Goal: Information Seeking & Learning: Learn about a topic

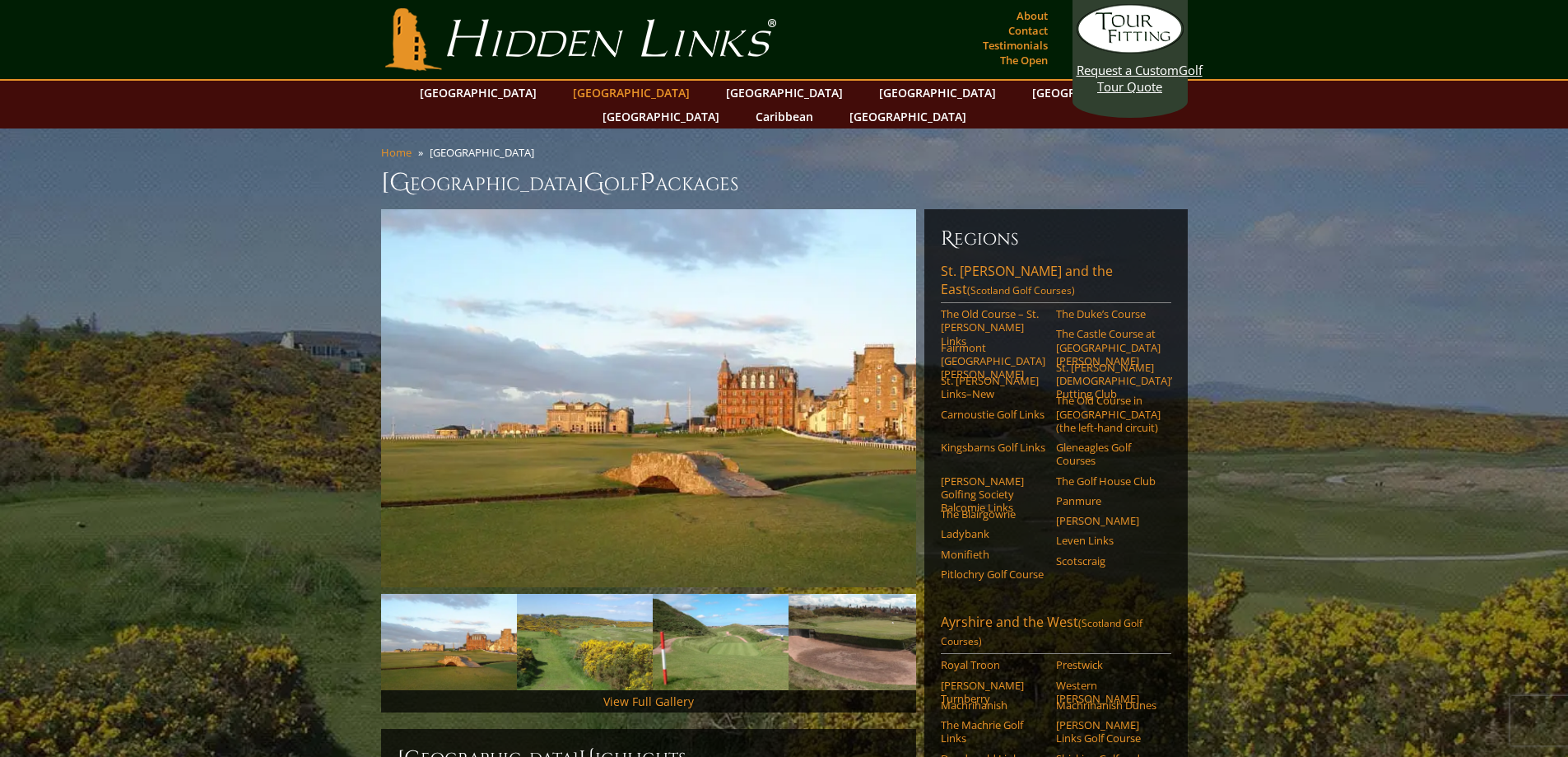
click at [609, 88] on link "[GEOGRAPHIC_DATA]" at bounding box center [632, 92] width 133 height 24
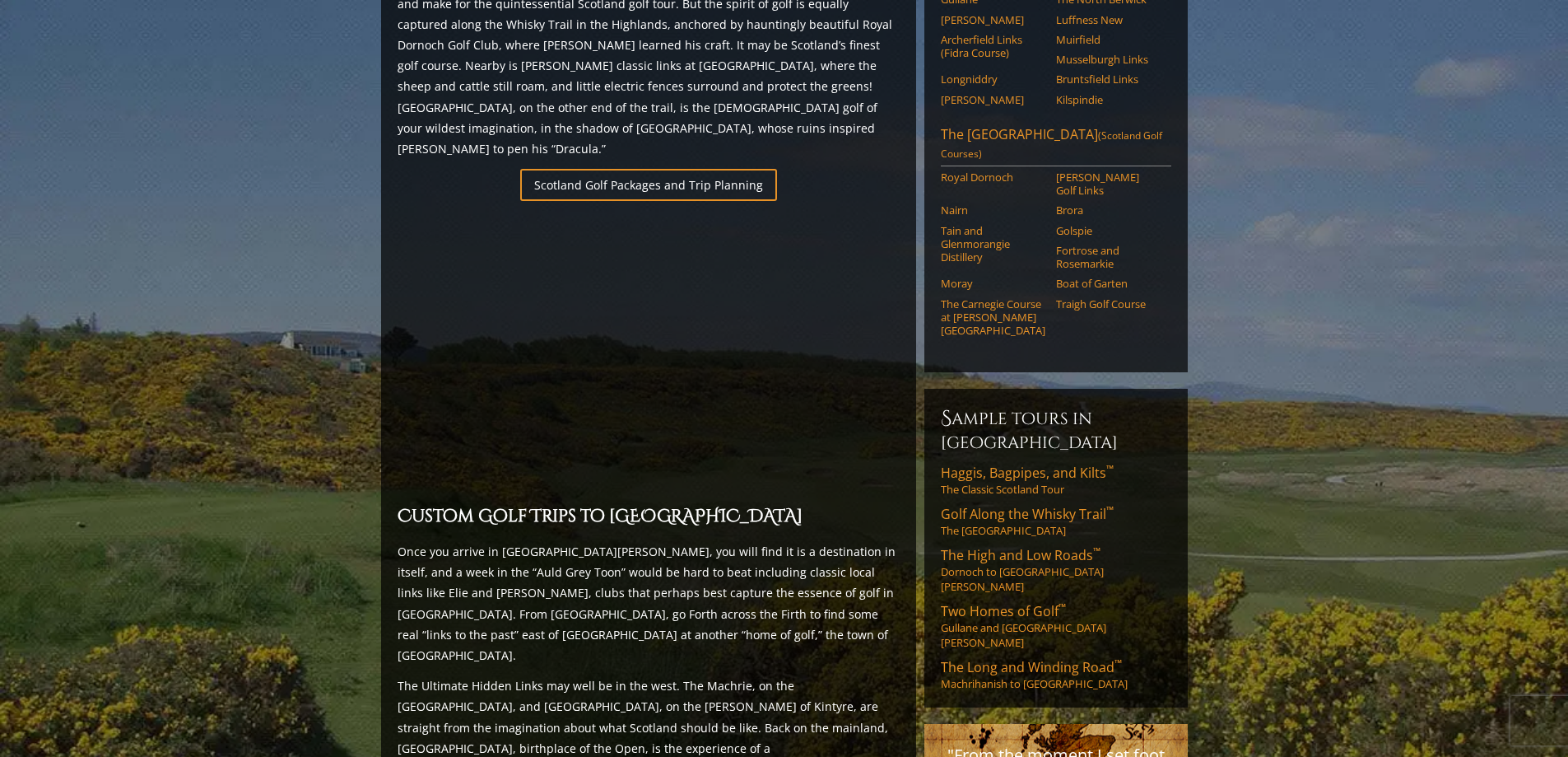
scroll to position [1262, 0]
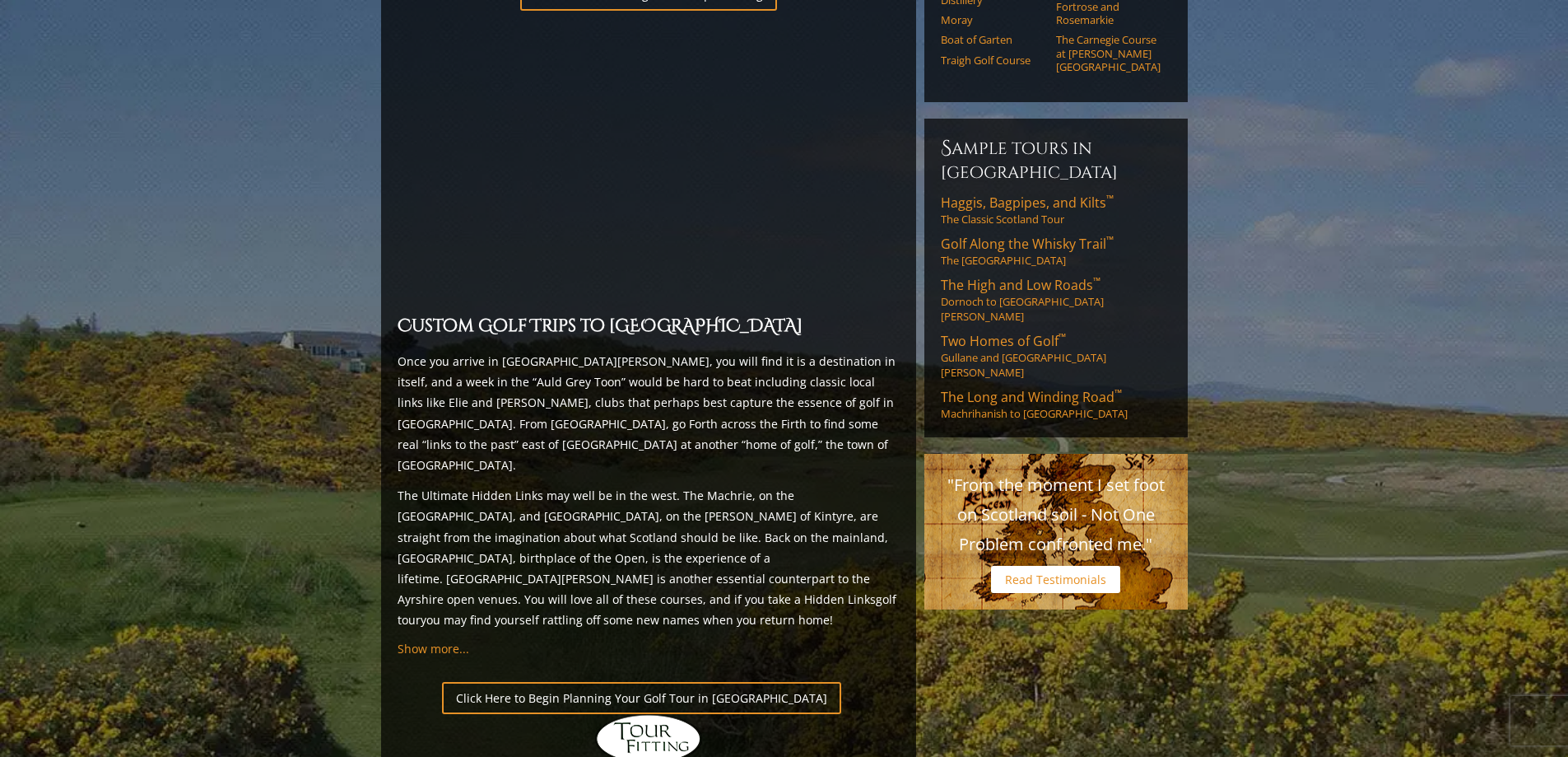
click at [1070, 566] on link "Read Testimonials" at bounding box center [1056, 579] width 130 height 27
click at [1004, 235] on link "Golf Along the Whisky Trail ™ The Scottish Highlands" at bounding box center [1056, 251] width 230 height 33
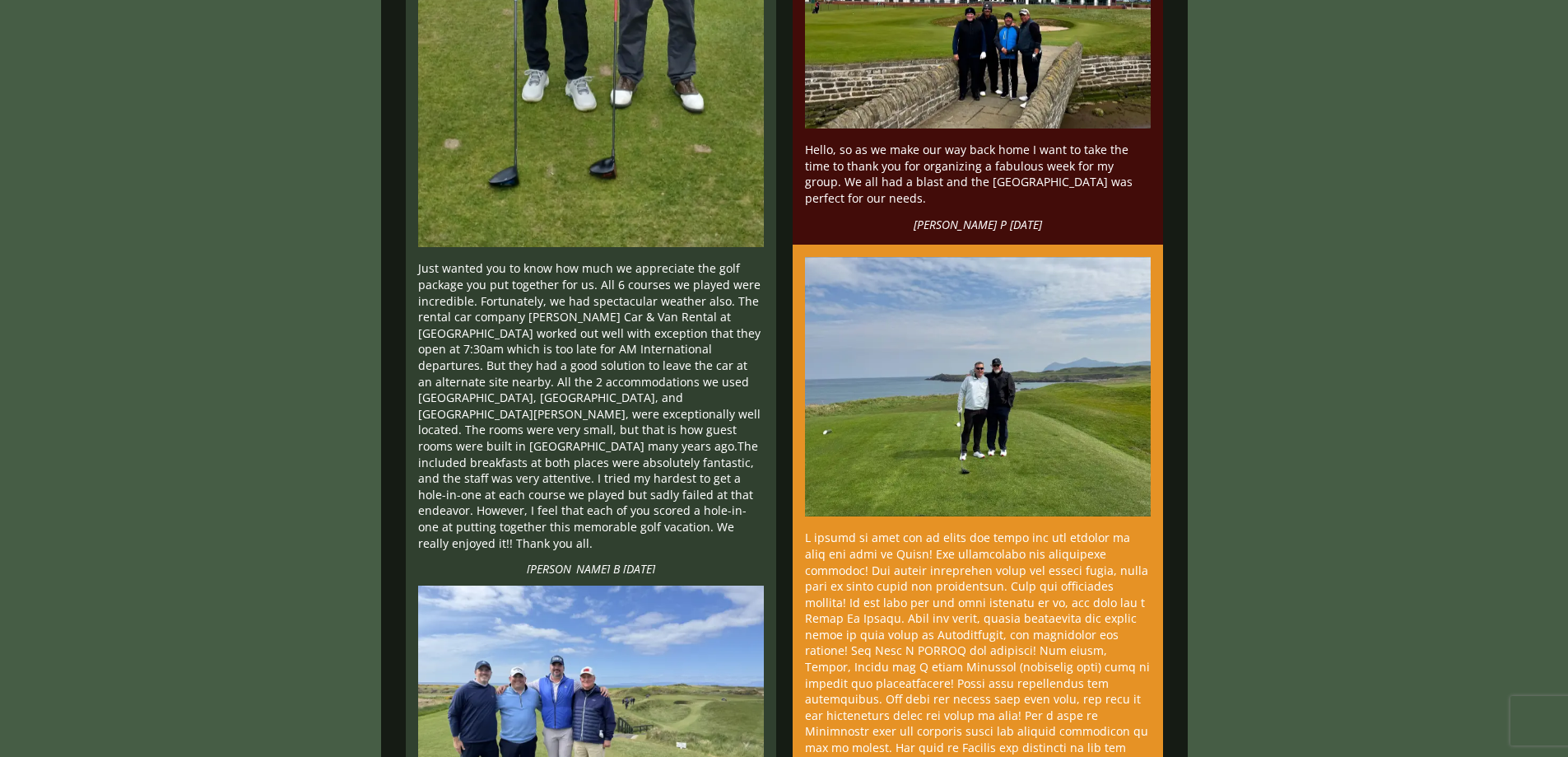
scroll to position [824, 0]
